Goal: Task Accomplishment & Management: Manage account settings

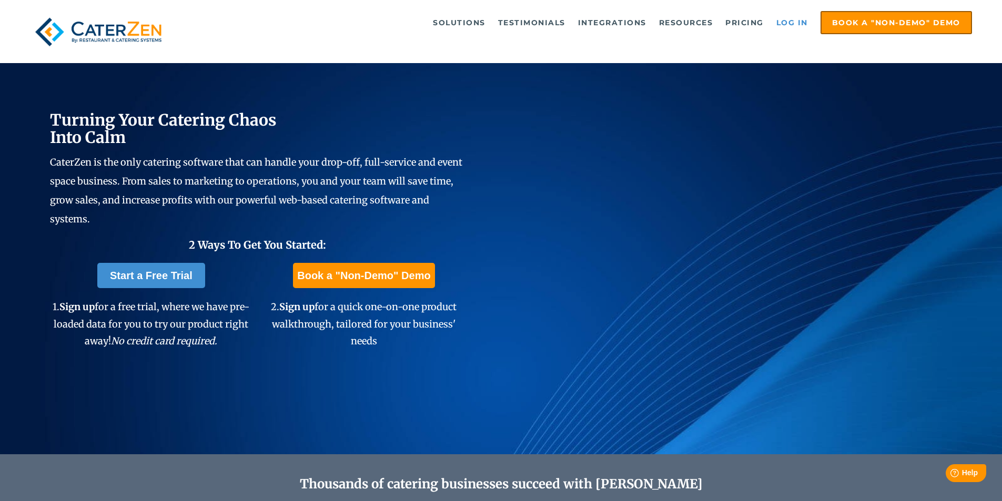
click at [793, 19] on link "Log in" at bounding box center [792, 22] width 42 height 21
click at [792, 19] on link "Log in" at bounding box center [792, 22] width 42 height 21
click at [790, 17] on link "Log in" at bounding box center [792, 22] width 42 height 21
